Goal: Task Accomplishment & Management: Use online tool/utility

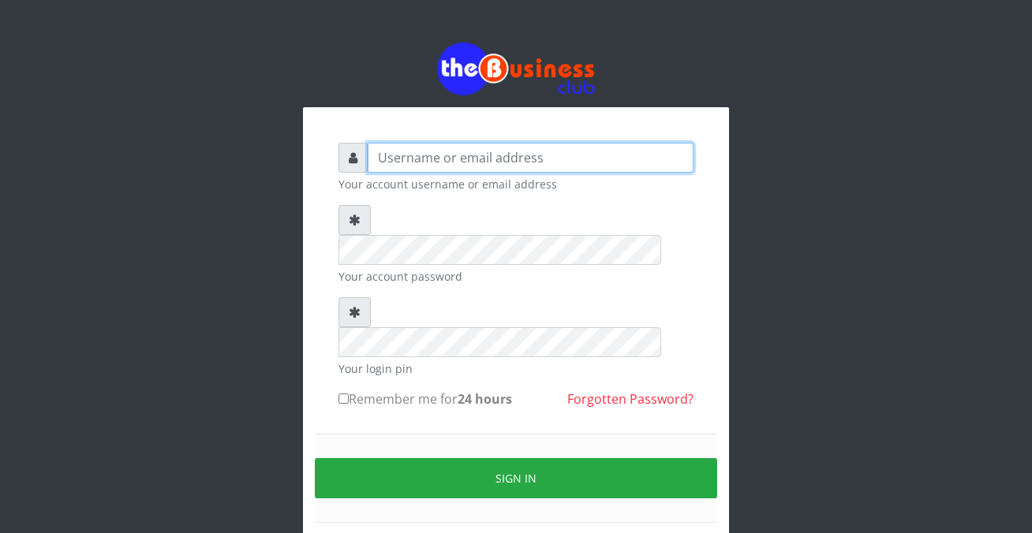
click at [378, 164] on input "text" at bounding box center [531, 158] width 326 height 30
type input "siesther"
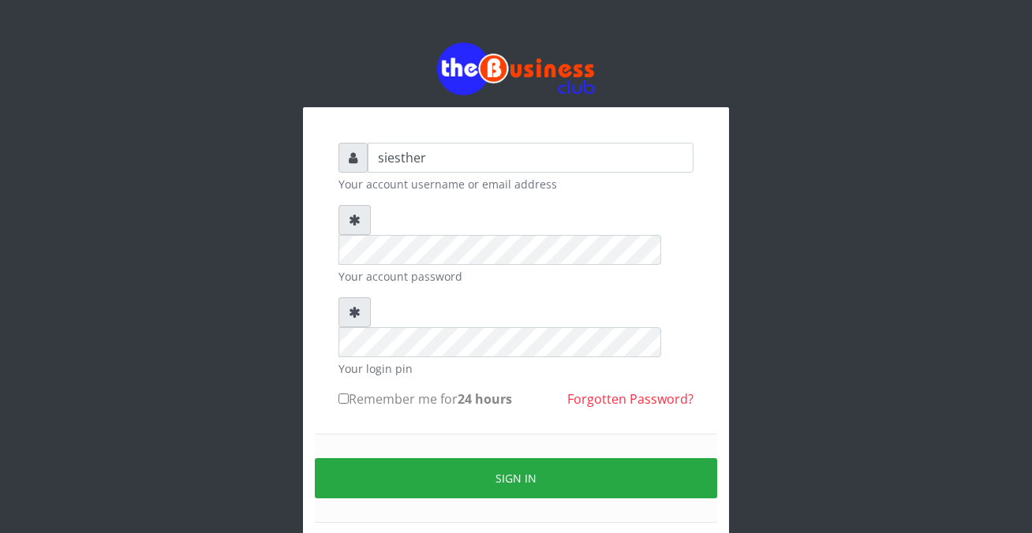
click at [355, 434] on div "Sign in" at bounding box center [516, 478] width 402 height 89
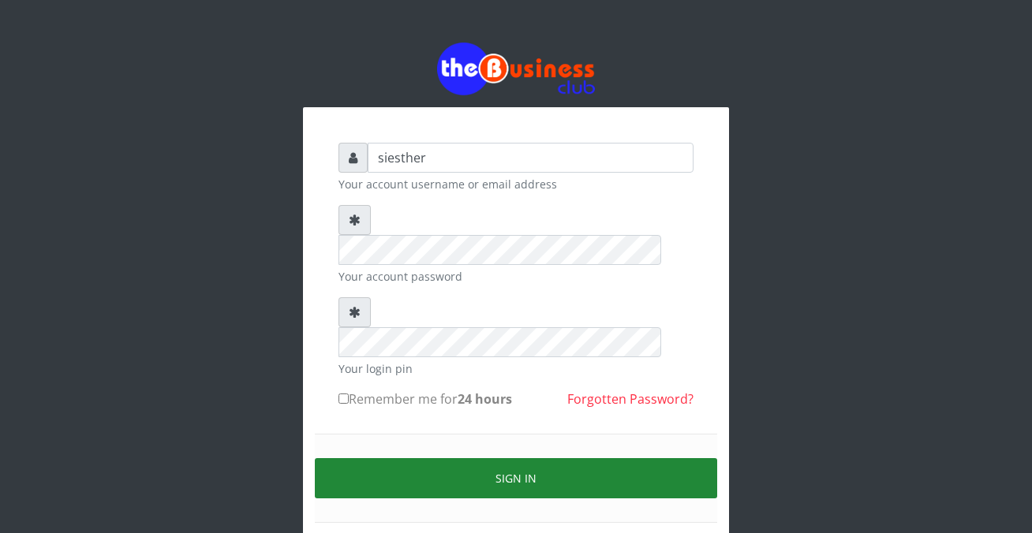
click at [557, 458] on button "Sign in" at bounding box center [516, 478] width 402 height 40
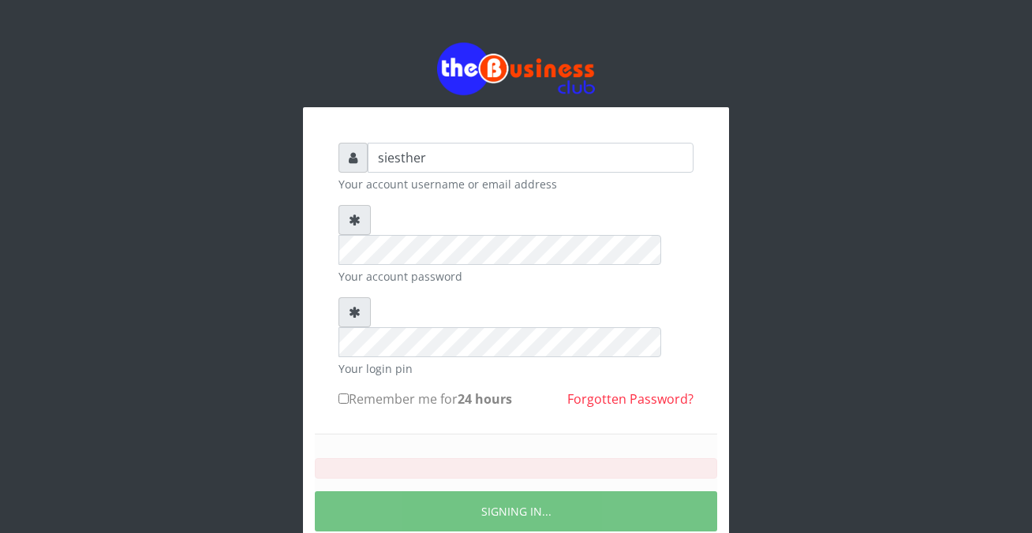
click at [538, 491] on div "SIGNING IN..." at bounding box center [516, 495] width 402 height 122
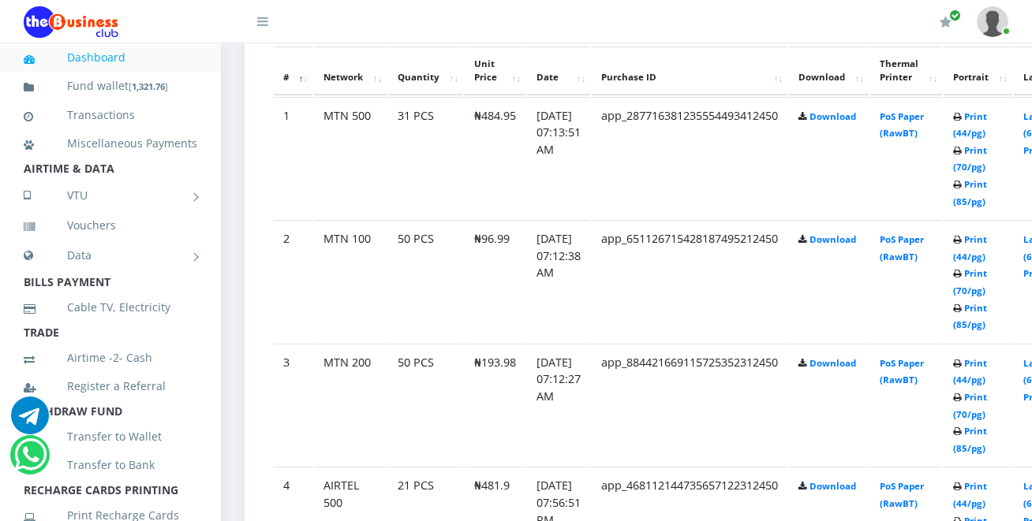
scroll to position [915, 0]
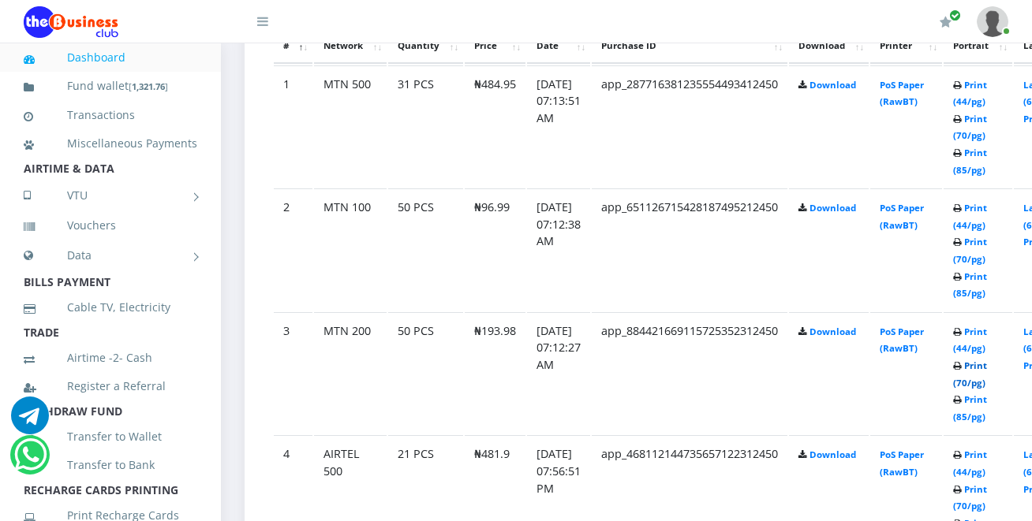
click at [987, 370] on link "Print (70/pg)" at bounding box center [970, 374] width 34 height 29
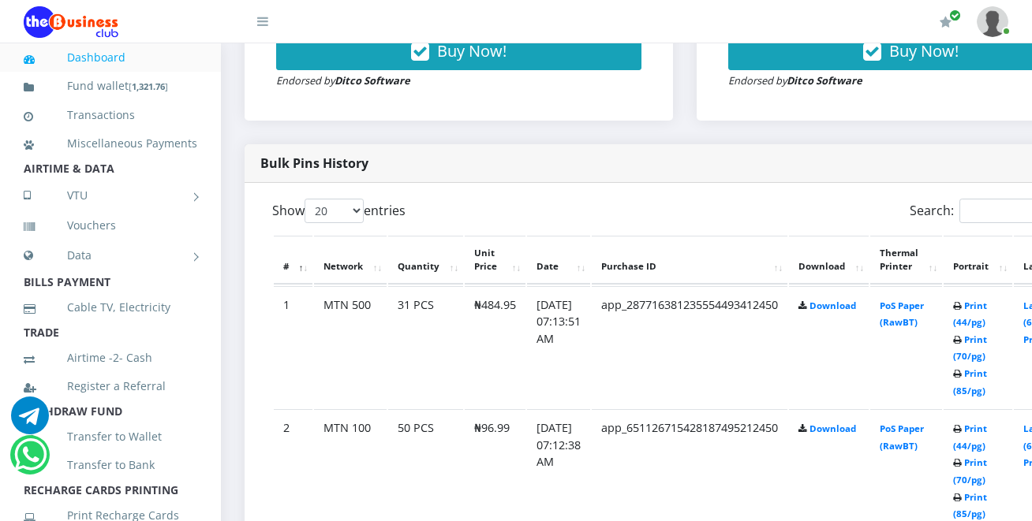
scroll to position [726, 0]
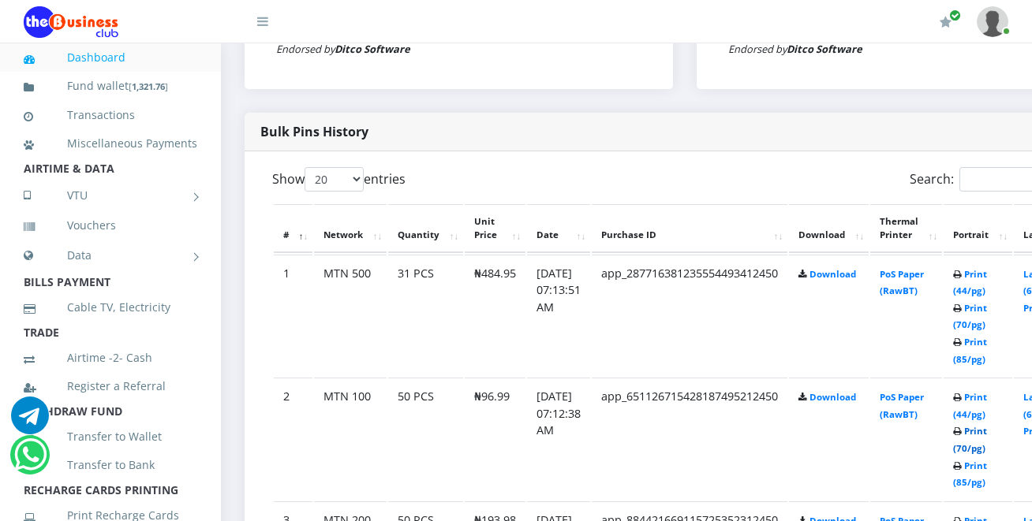
click at [987, 437] on link "Print (70/pg)" at bounding box center [970, 439] width 34 height 29
